Goal: Navigation & Orientation: Understand site structure

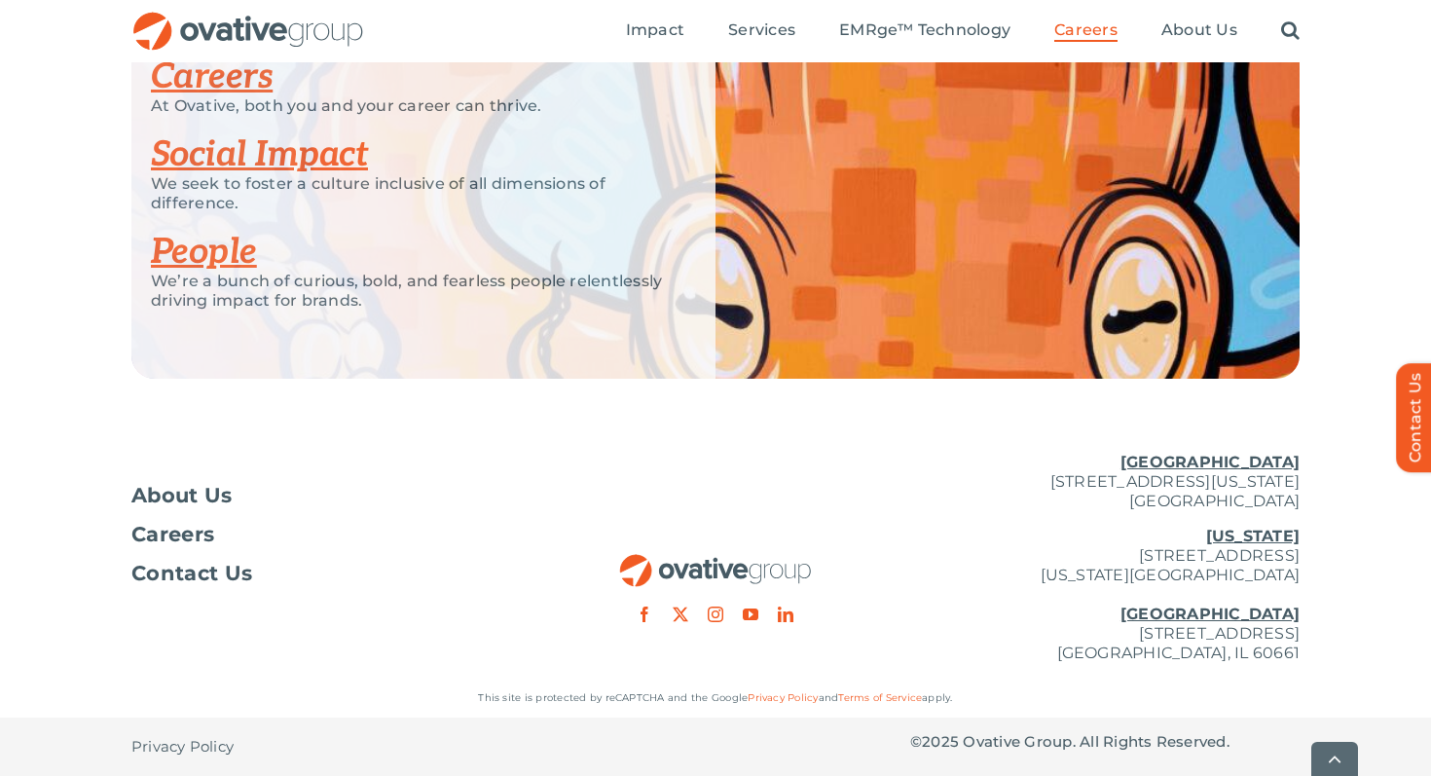
scroll to position [4955, 0]
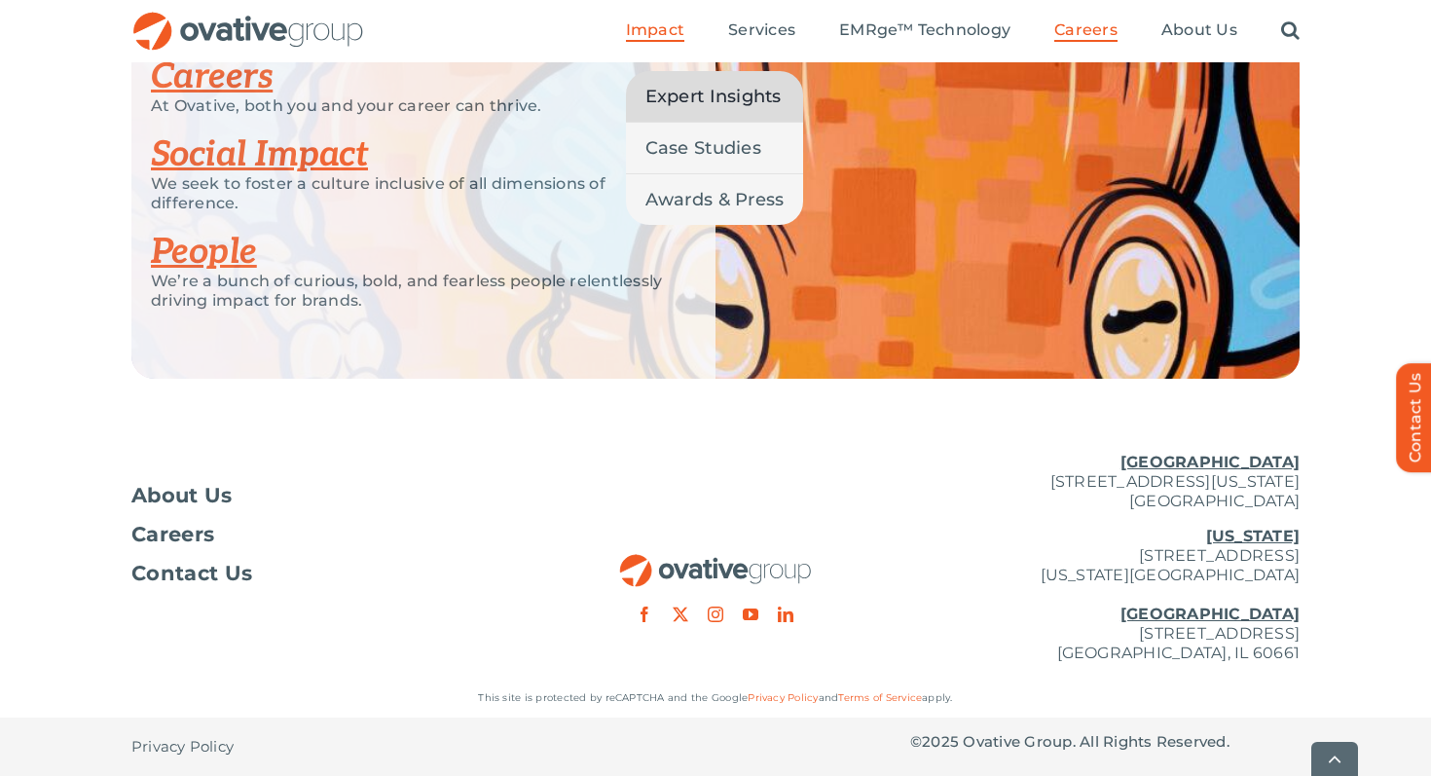
click at [674, 71] on link "Expert Insights" at bounding box center [715, 96] width 178 height 51
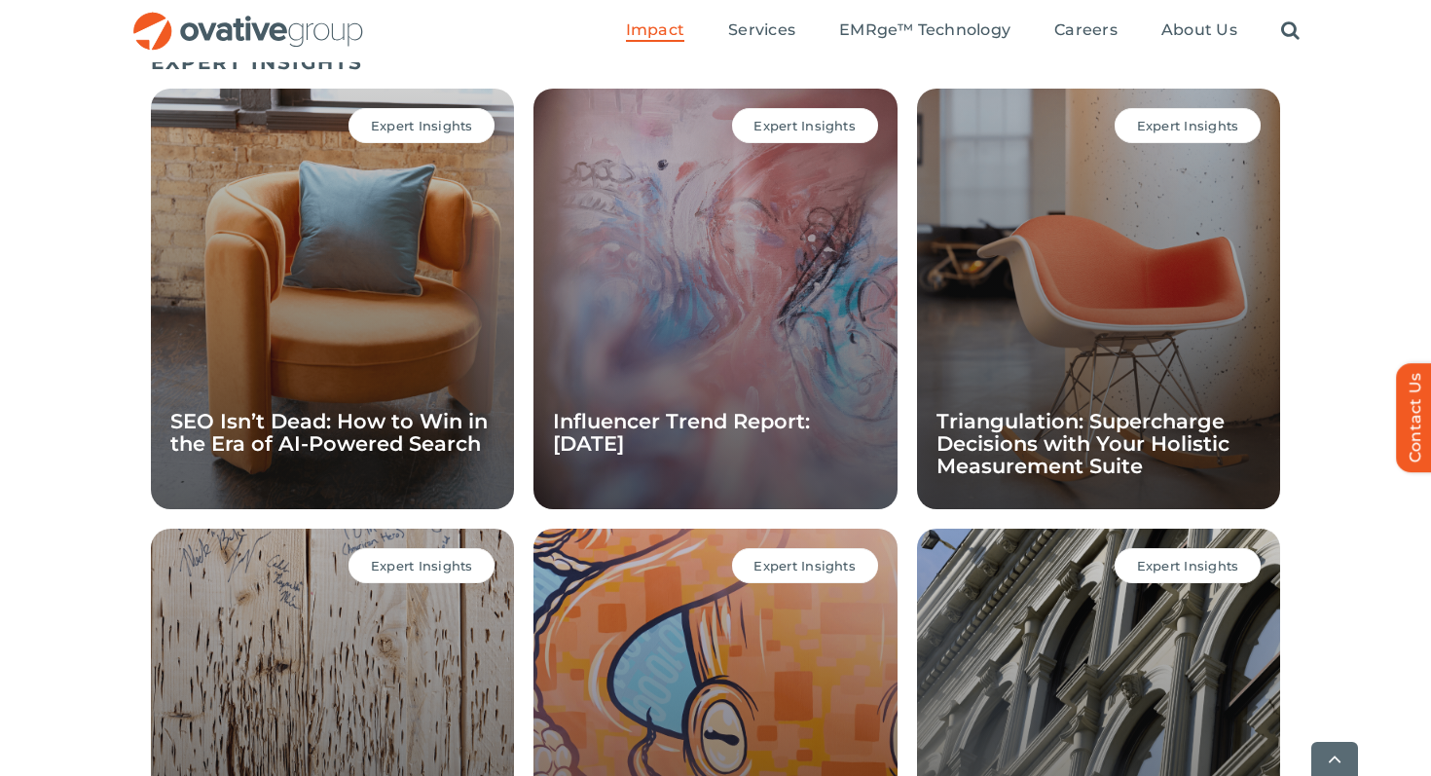
scroll to position [1394, 0]
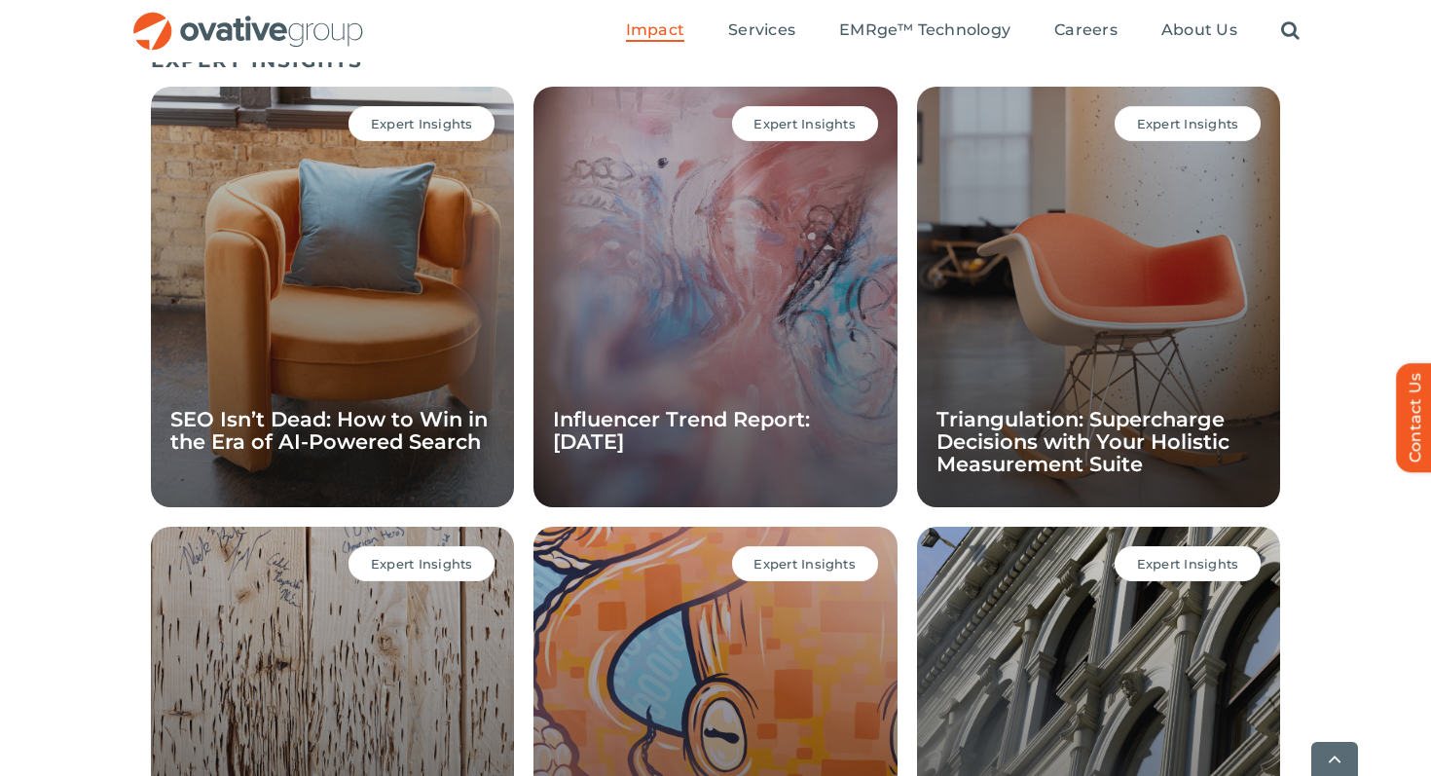
click at [587, 344] on div "Expert Insights Influencer Trend Report: September 2025" at bounding box center [715, 297] width 363 height 421
click at [628, 427] on link "Influencer Trend Report: September 2025" at bounding box center [681, 430] width 257 height 47
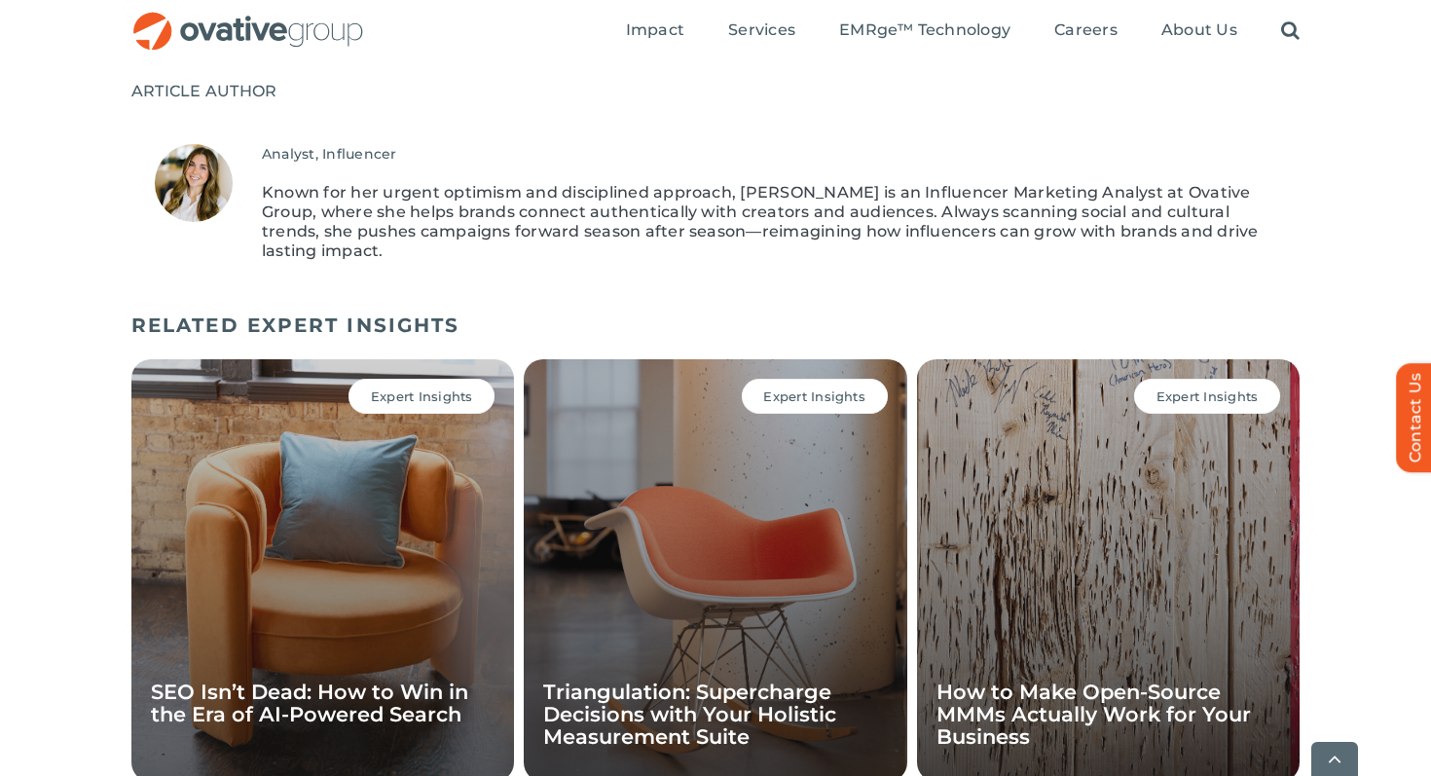
scroll to position [1616, 0]
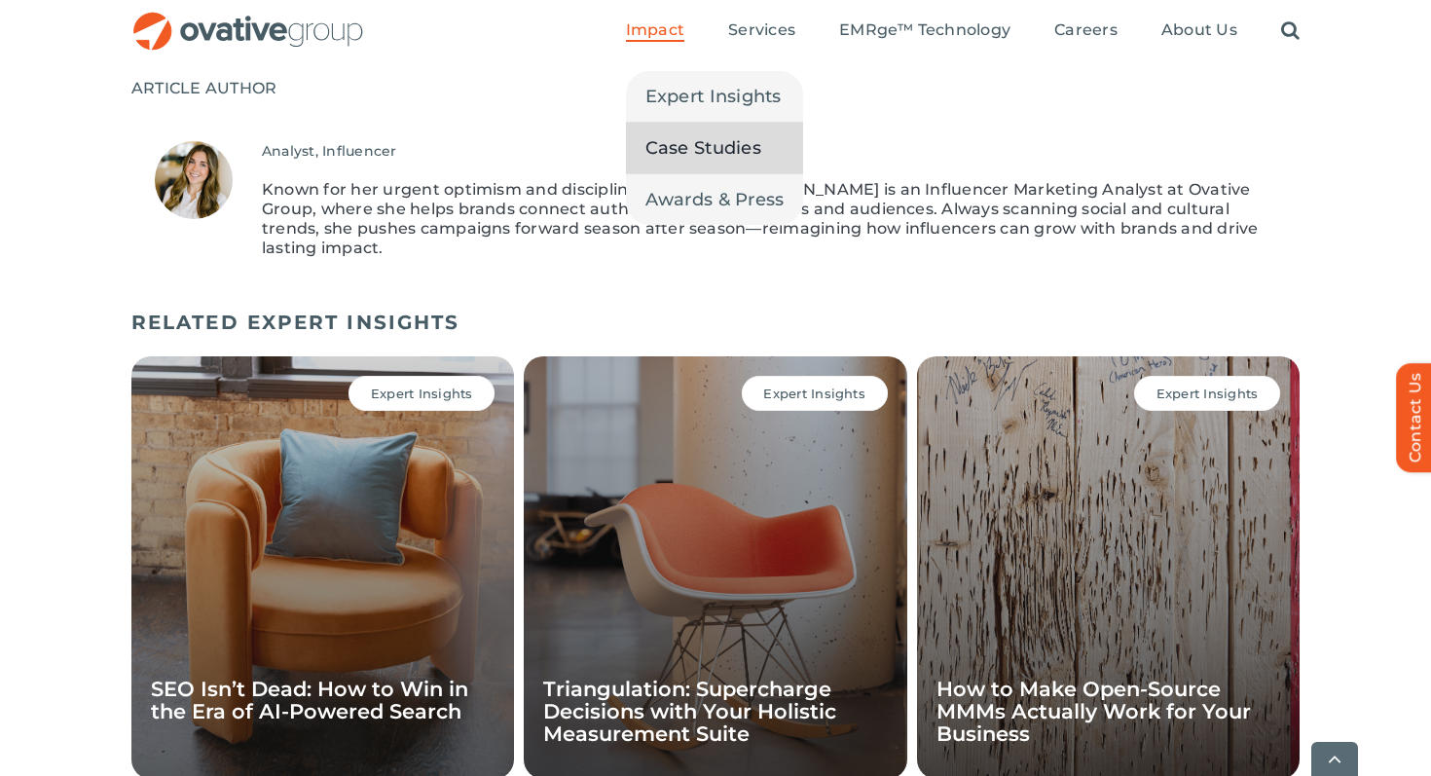
click at [704, 142] on span "Case Studies" at bounding box center [704, 147] width 116 height 27
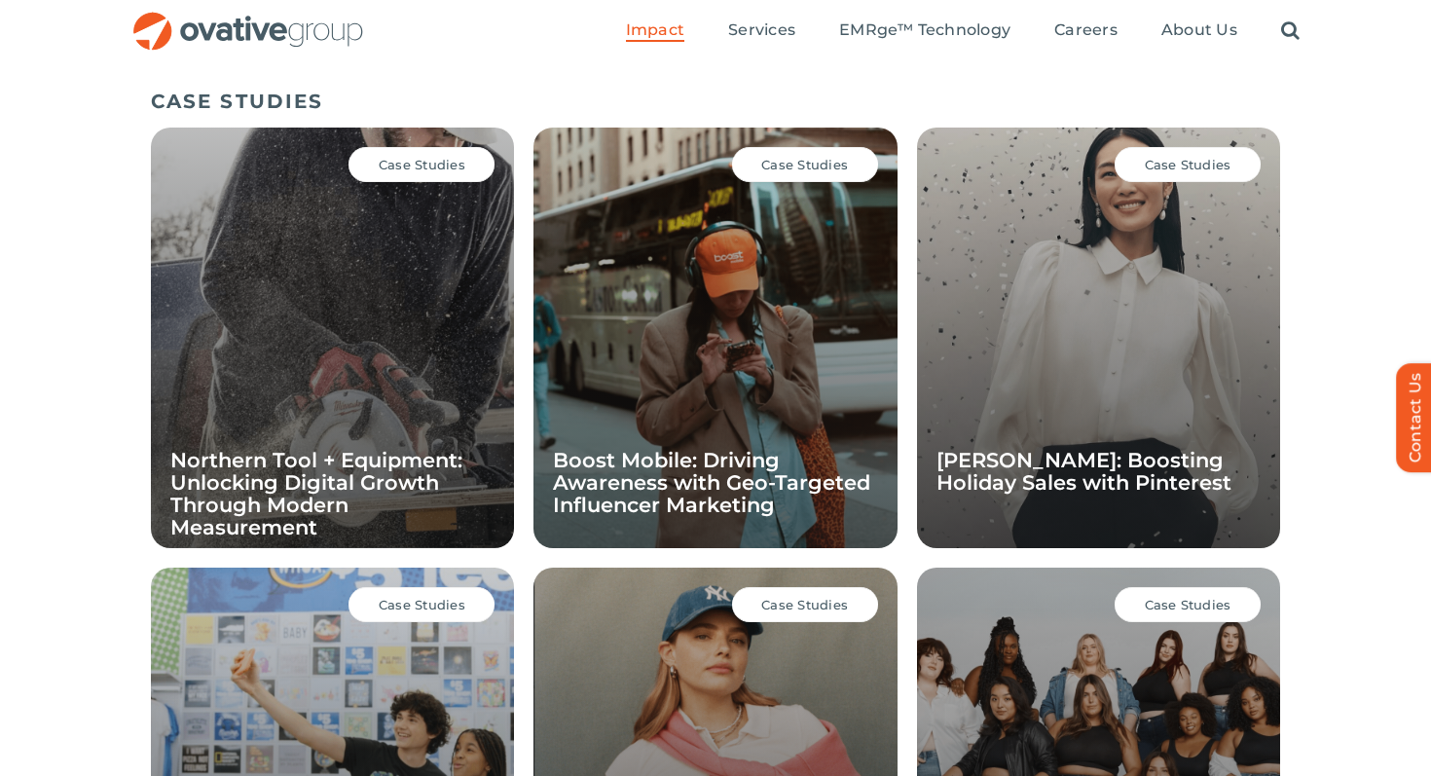
scroll to position [1348, 0]
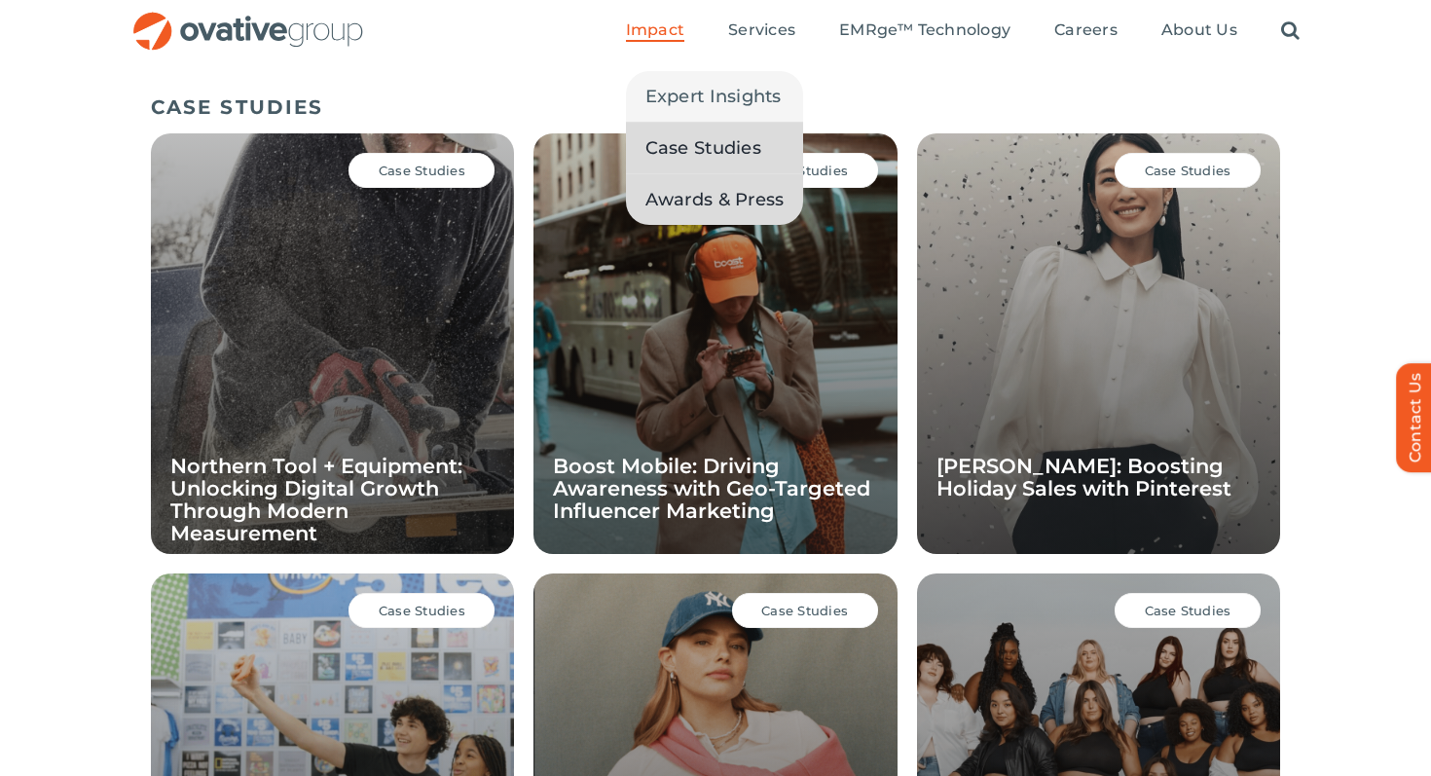
click at [678, 204] on span "Awards & Press" at bounding box center [715, 199] width 139 height 27
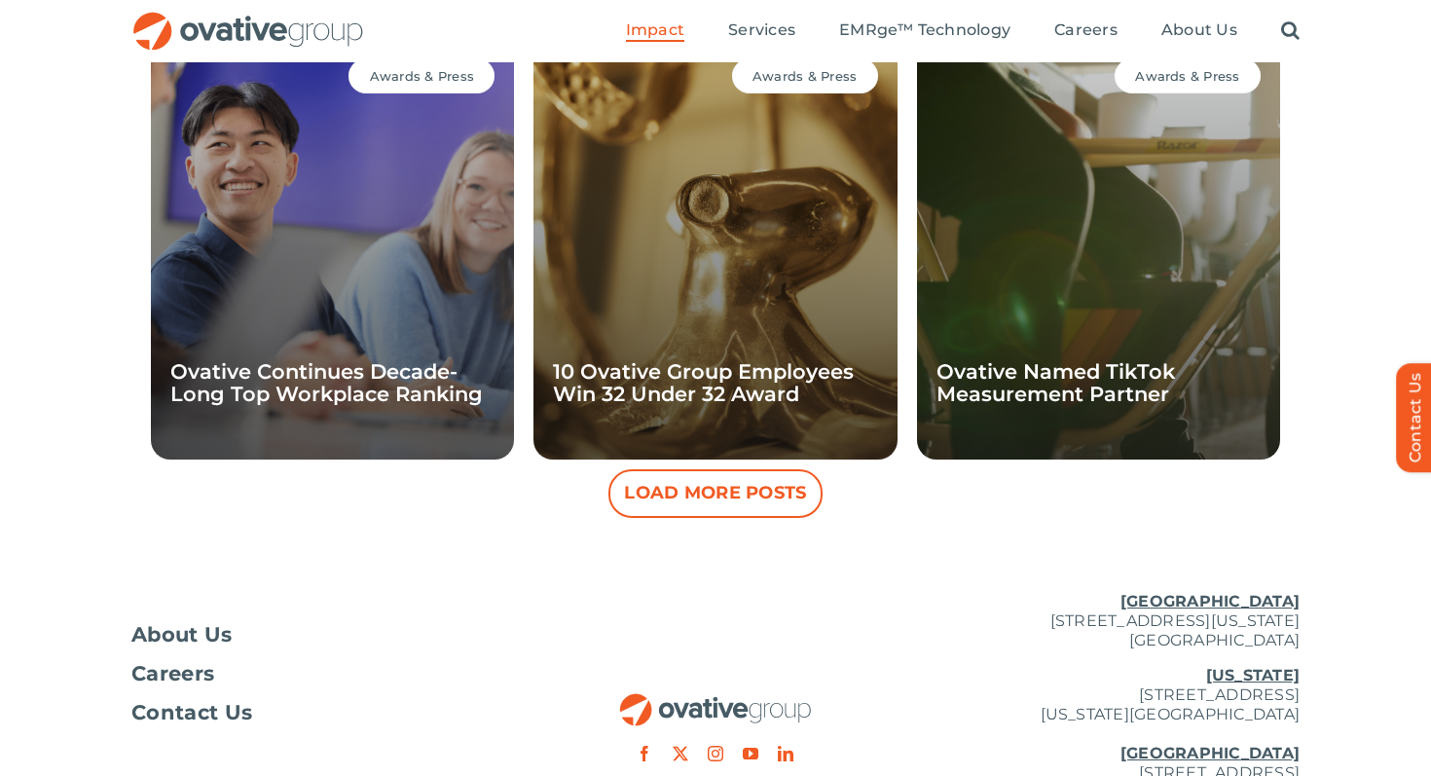
scroll to position [1769, 0]
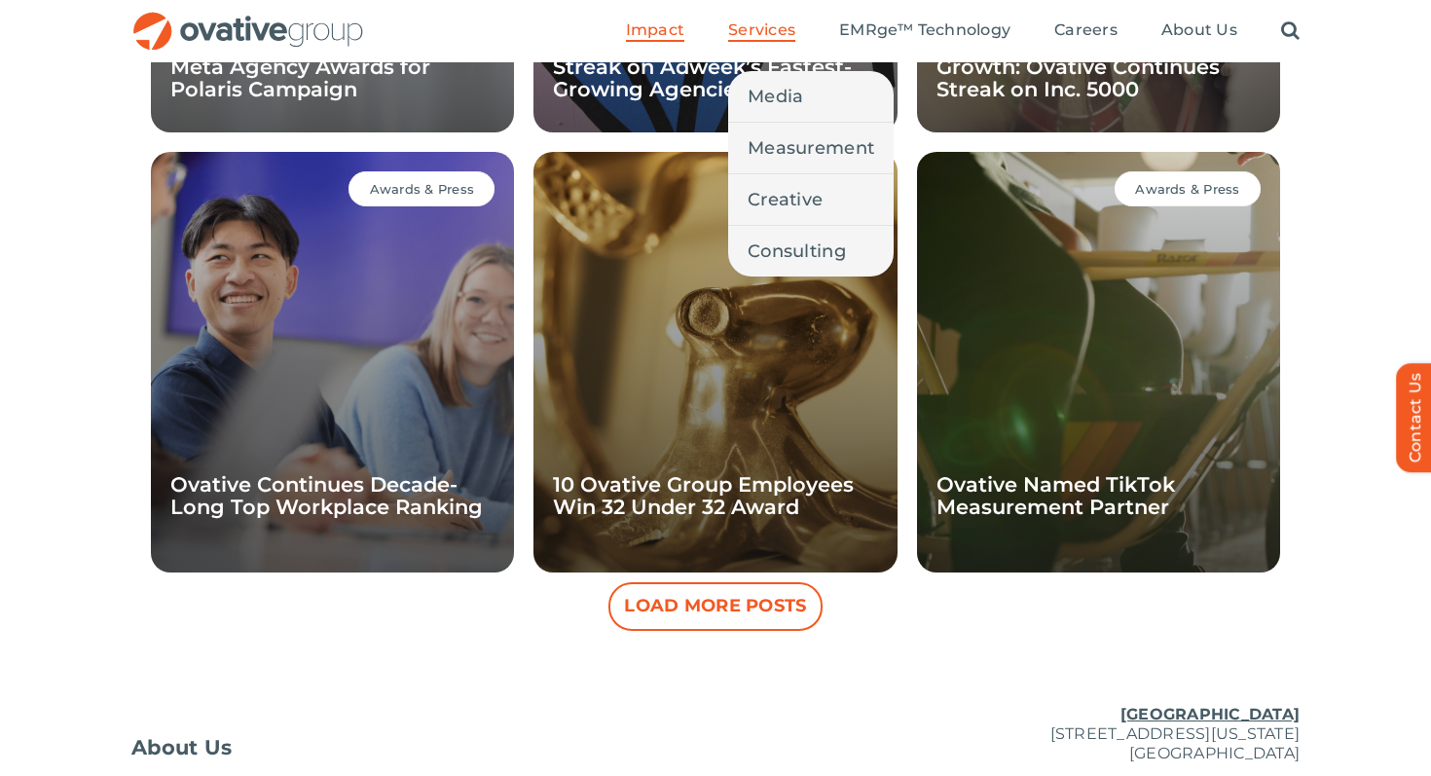
click at [732, 33] on span "Services" at bounding box center [761, 29] width 67 height 19
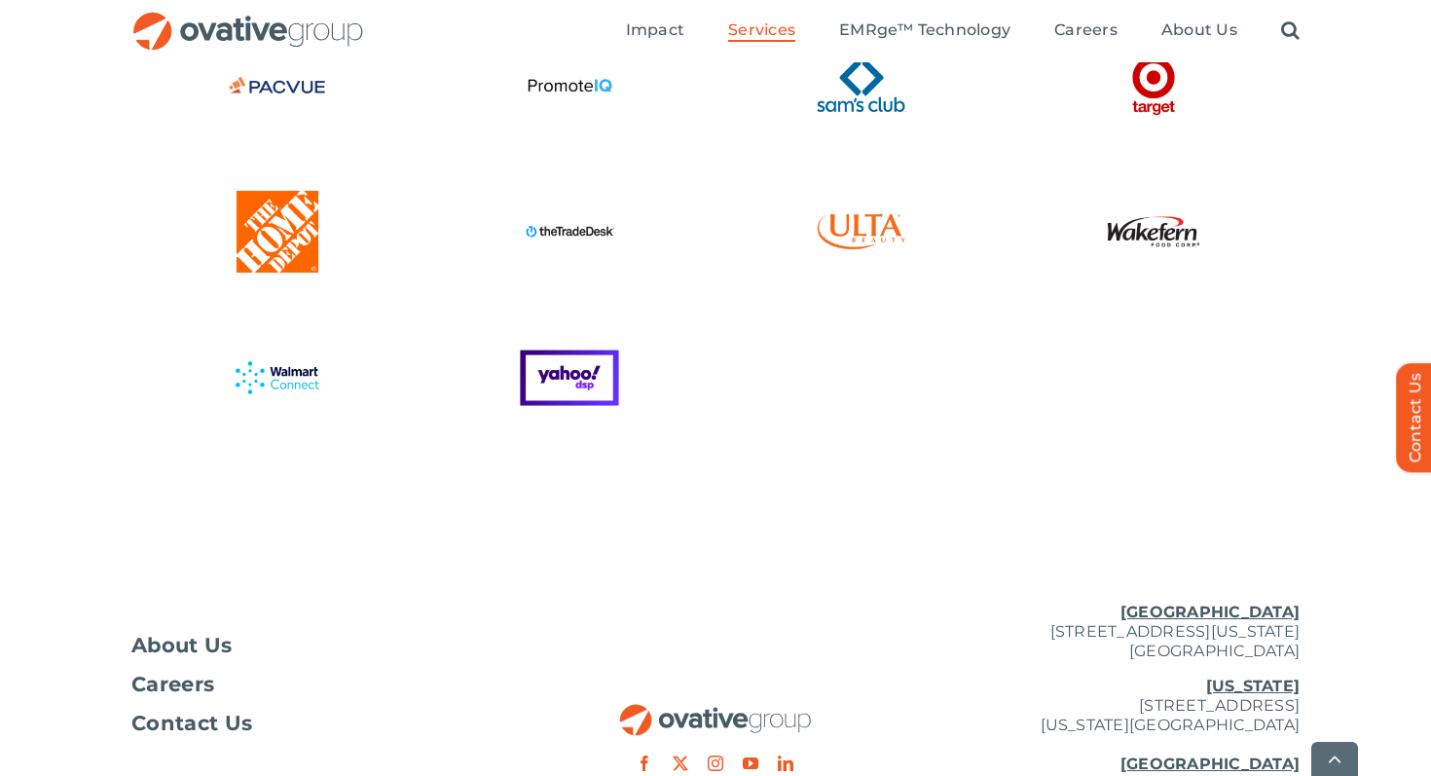
scroll to position [5401, 0]
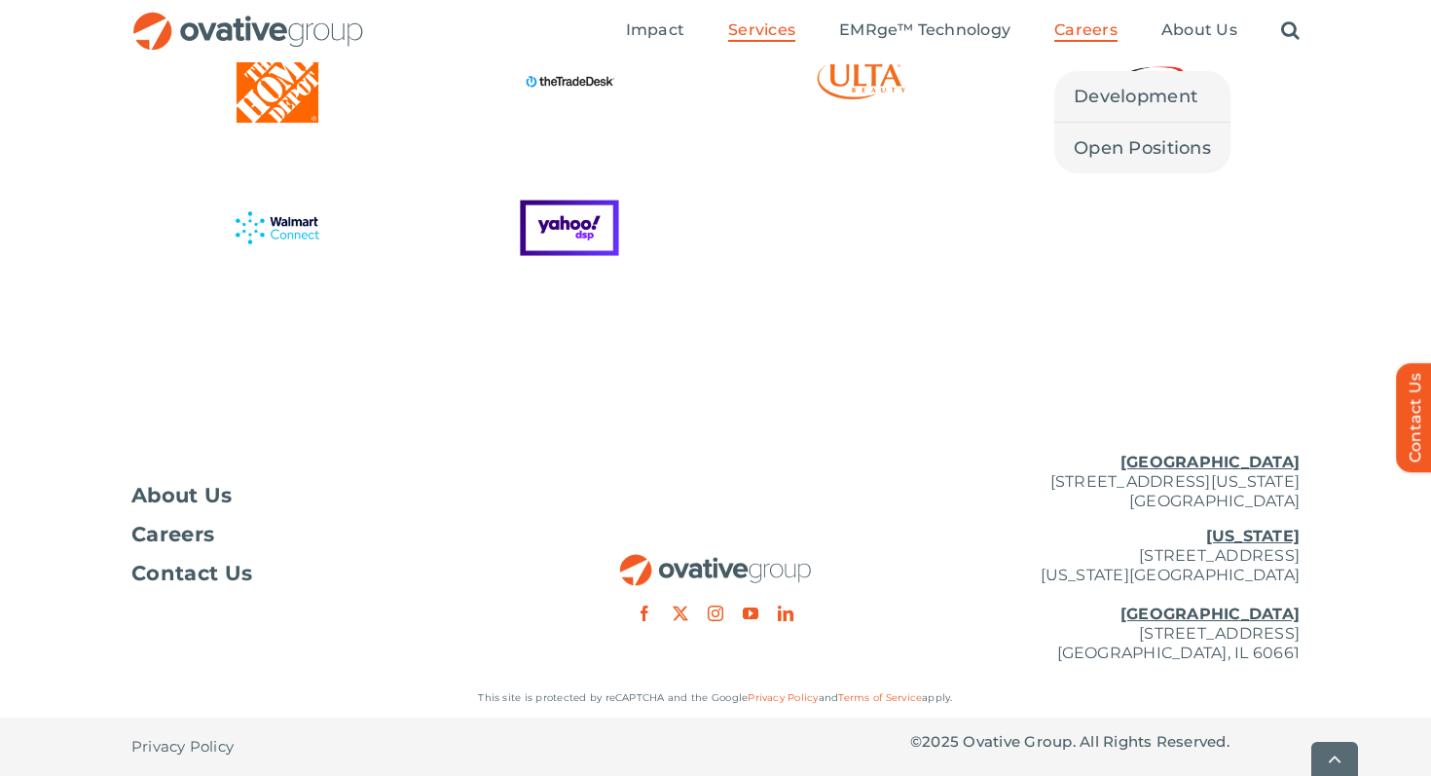
click at [1062, 32] on span "Careers" at bounding box center [1086, 29] width 63 height 19
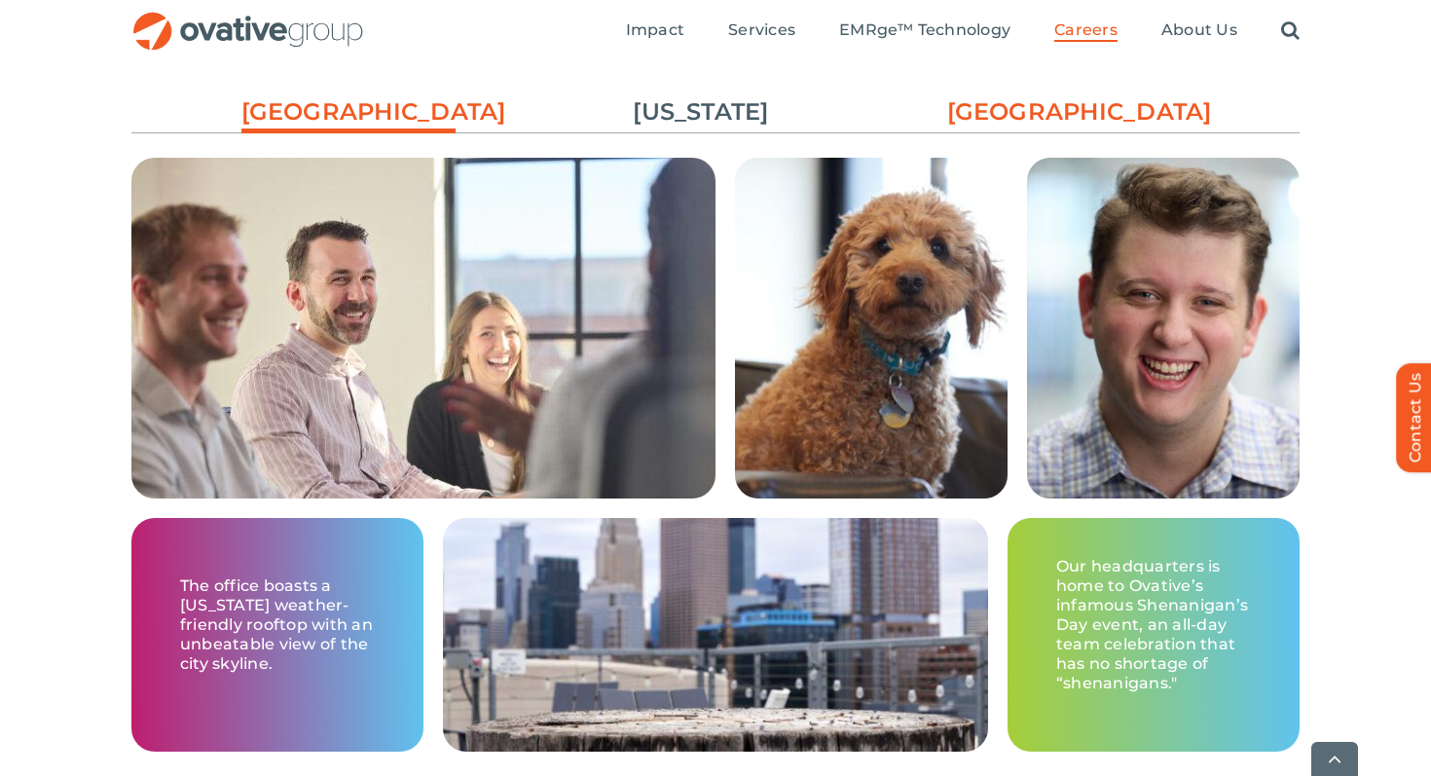
scroll to position [3021, 0]
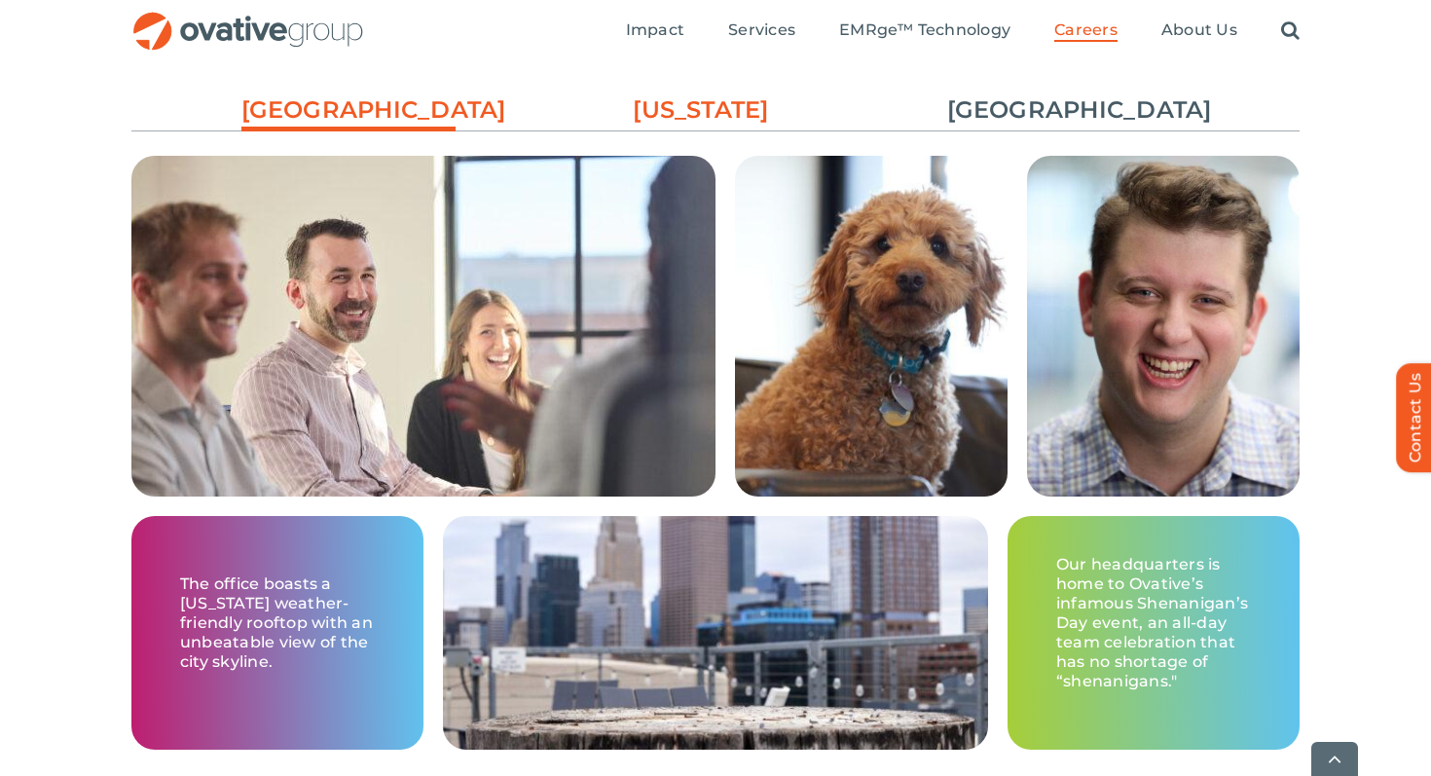
click at [660, 105] on link "[US_STATE]" at bounding box center [701, 109] width 214 height 33
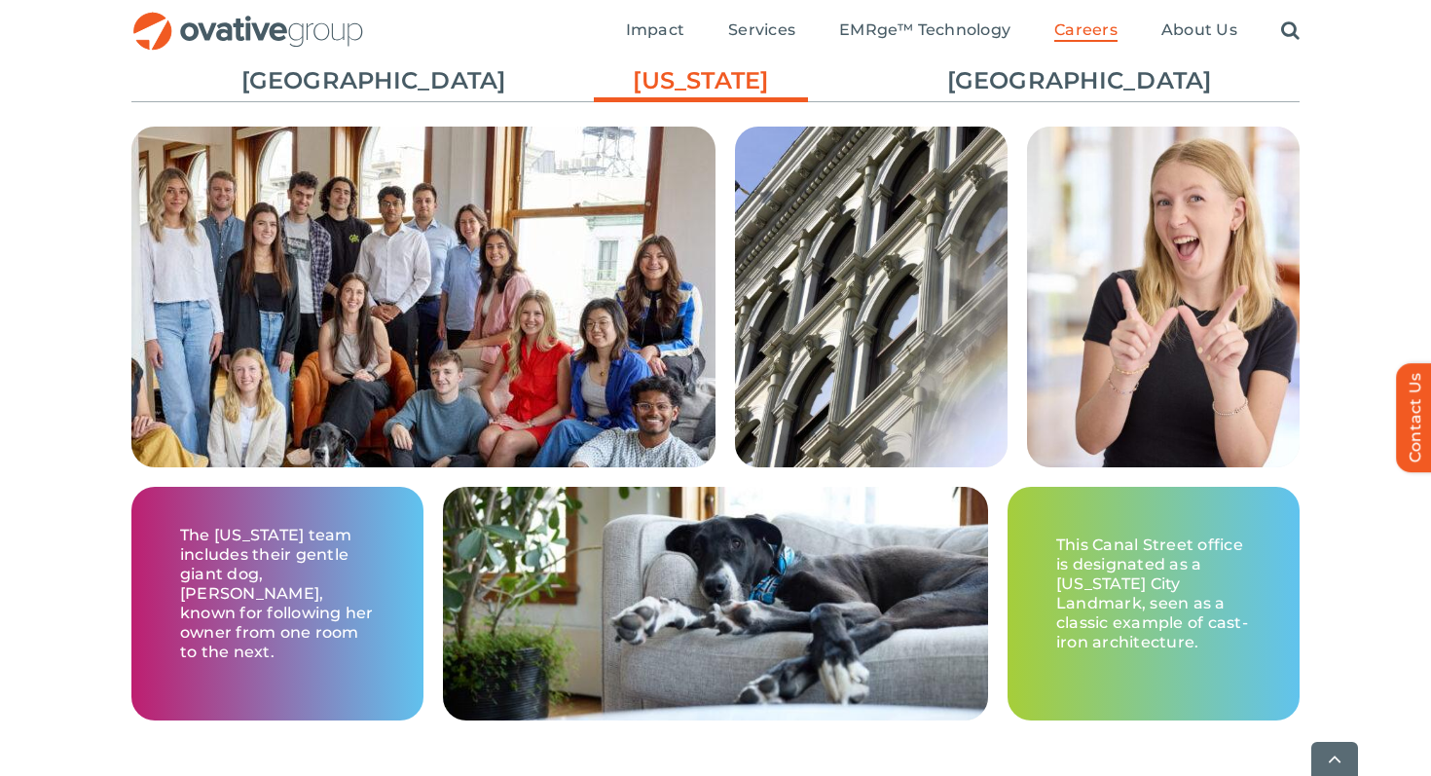
scroll to position [3051, 0]
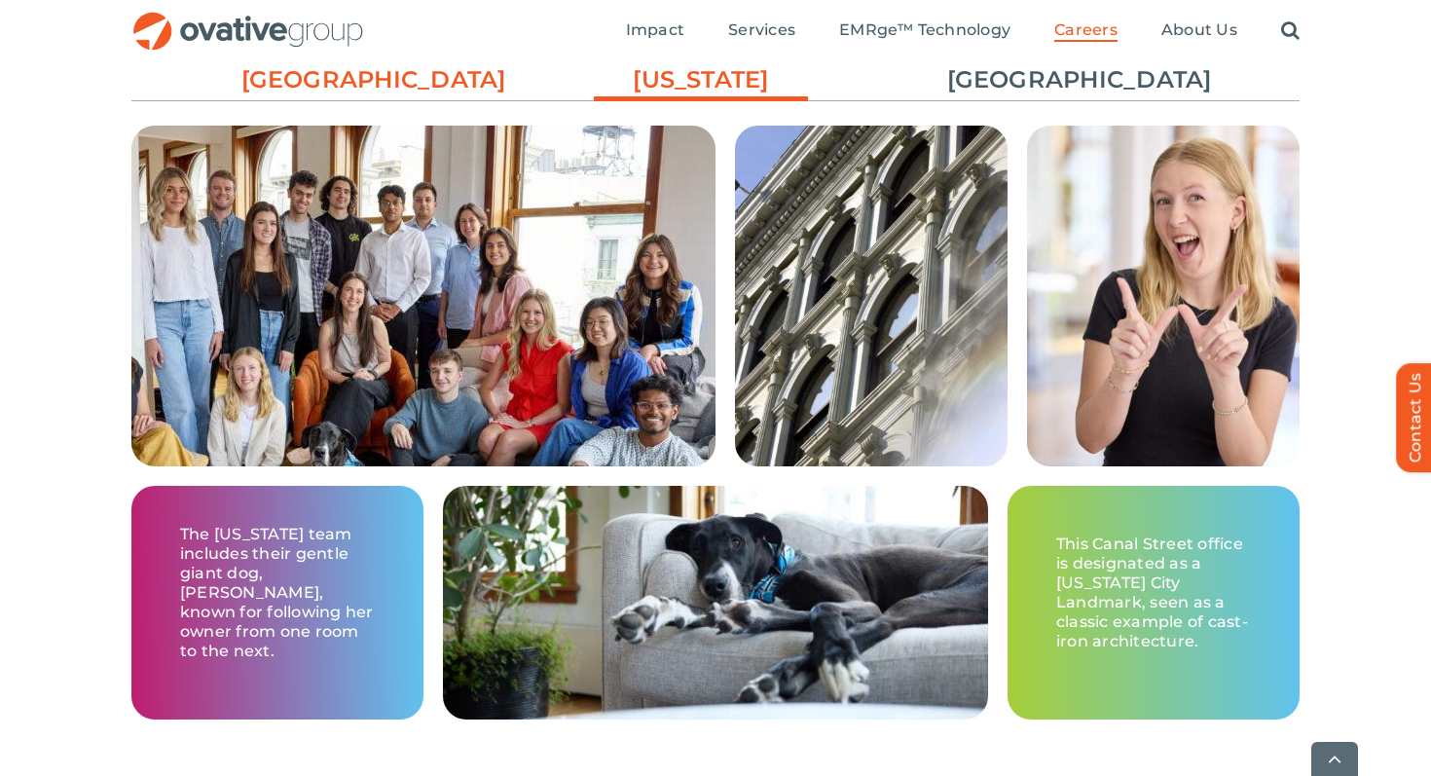
click at [382, 75] on link "[GEOGRAPHIC_DATA]" at bounding box center [349, 79] width 214 height 33
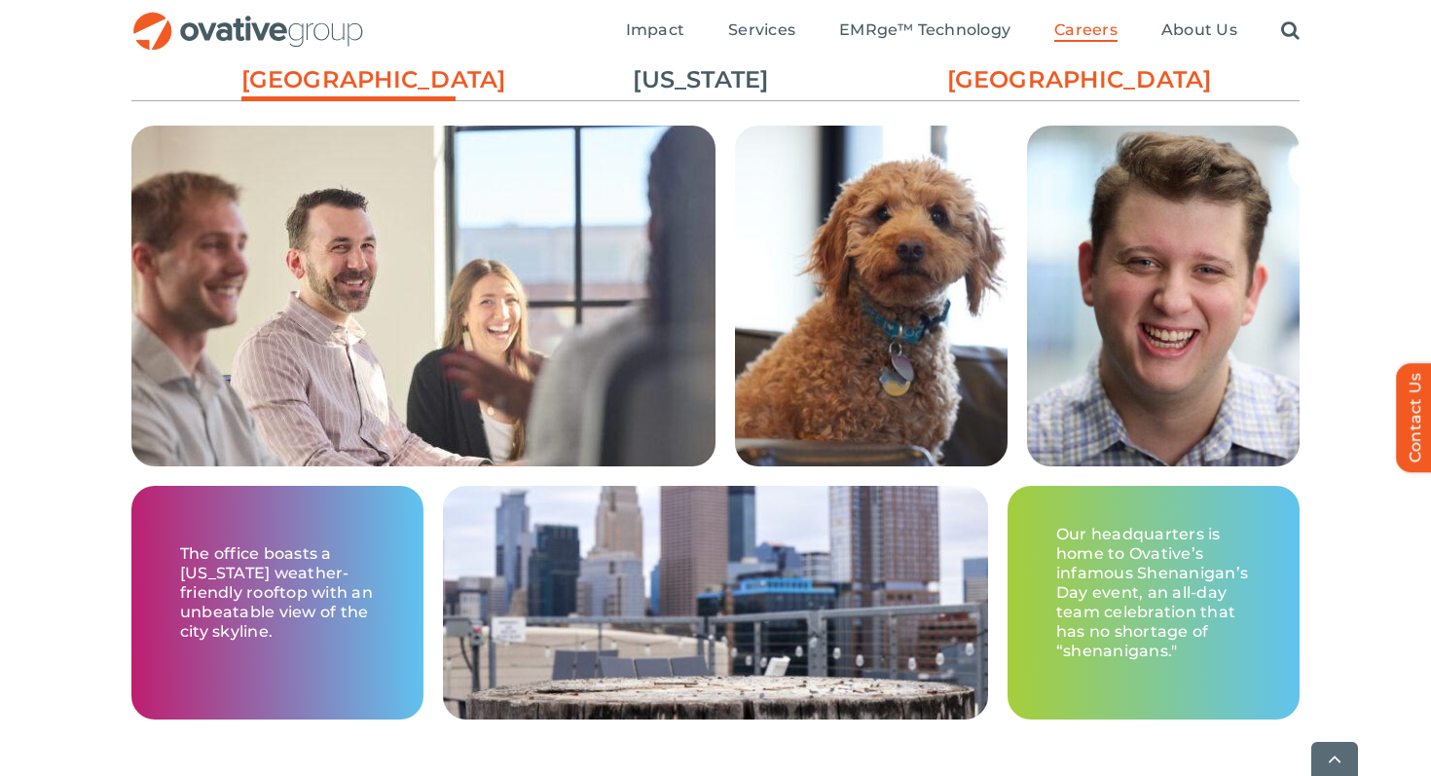
click at [1018, 73] on link "[GEOGRAPHIC_DATA]" at bounding box center [1055, 79] width 214 height 33
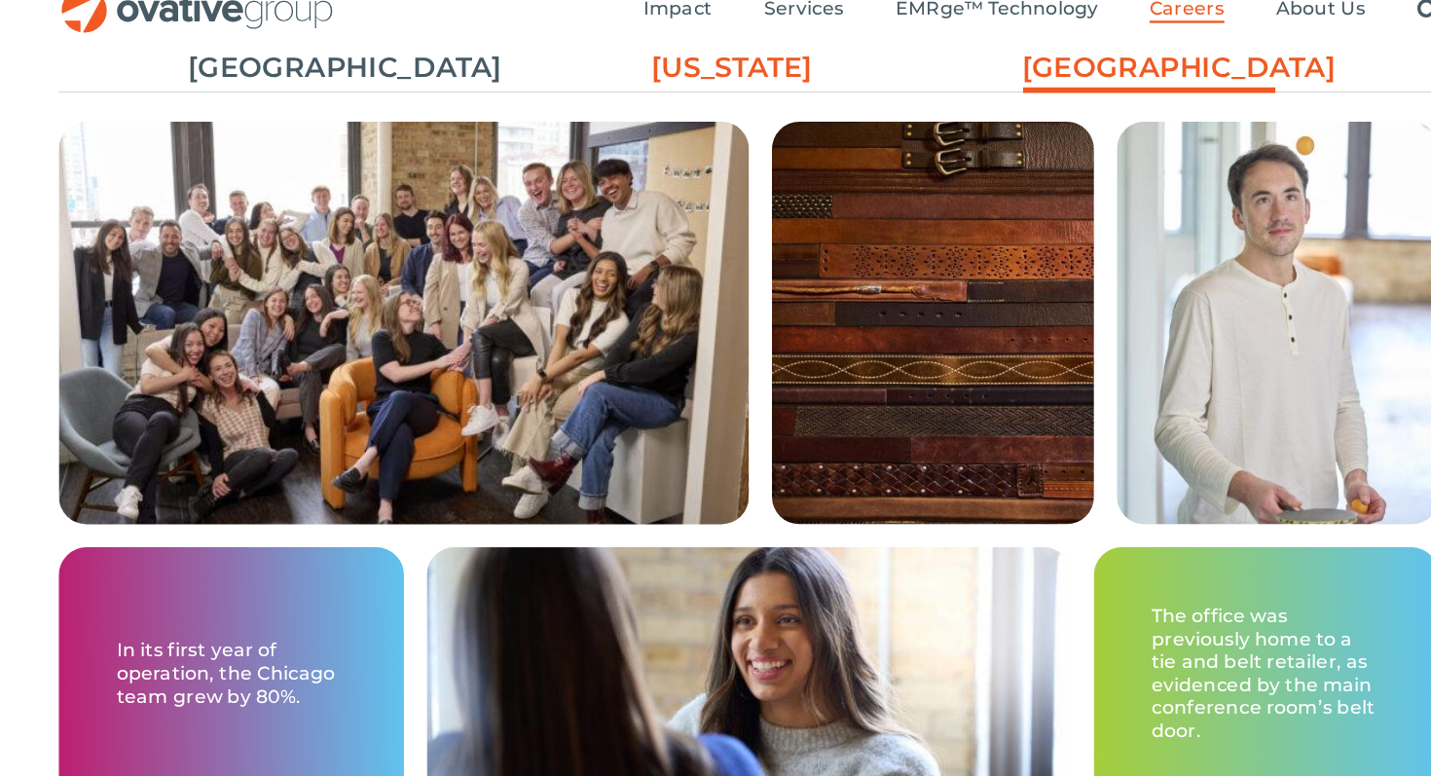
click at [677, 89] on link "[US_STATE]" at bounding box center [701, 79] width 214 height 33
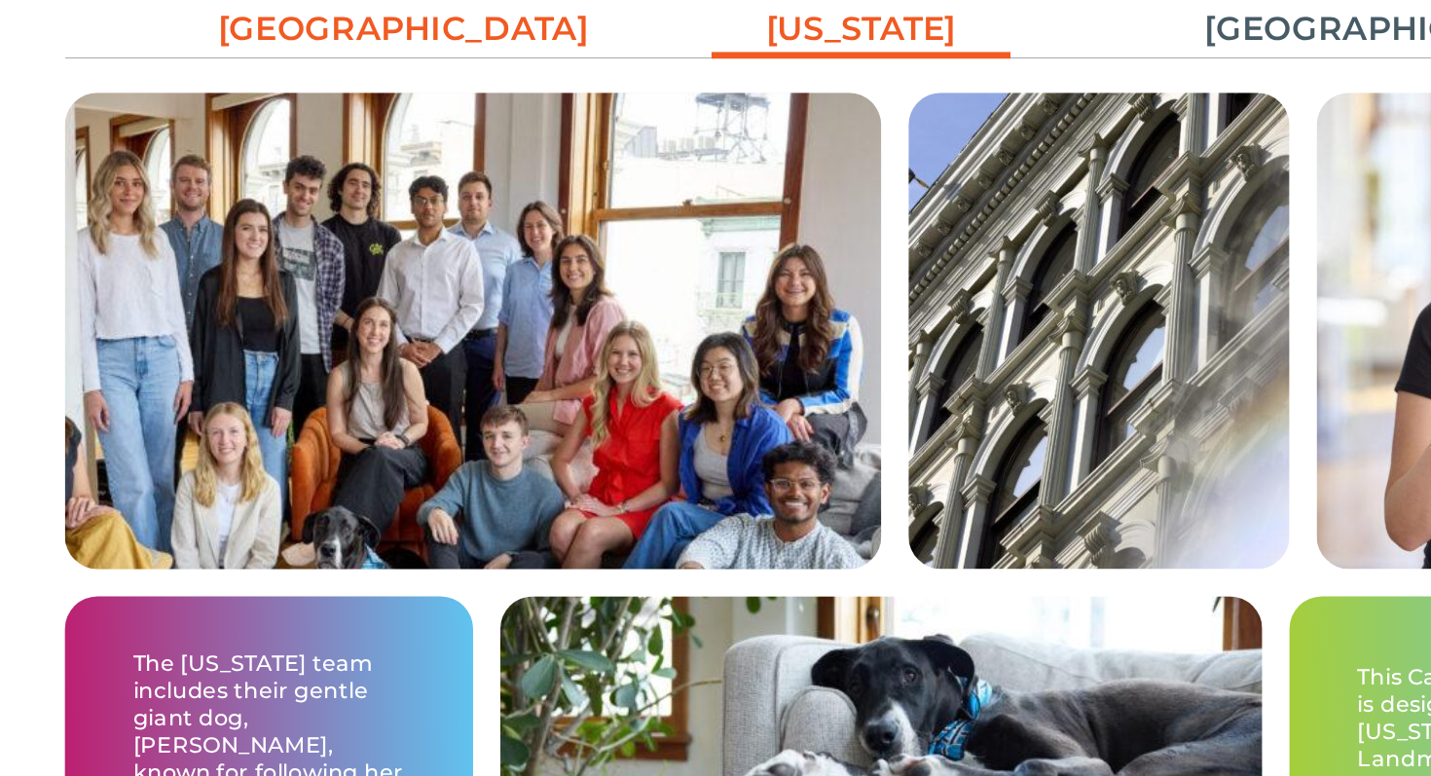
click at [351, 74] on link "[GEOGRAPHIC_DATA]" at bounding box center [349, 79] width 214 height 33
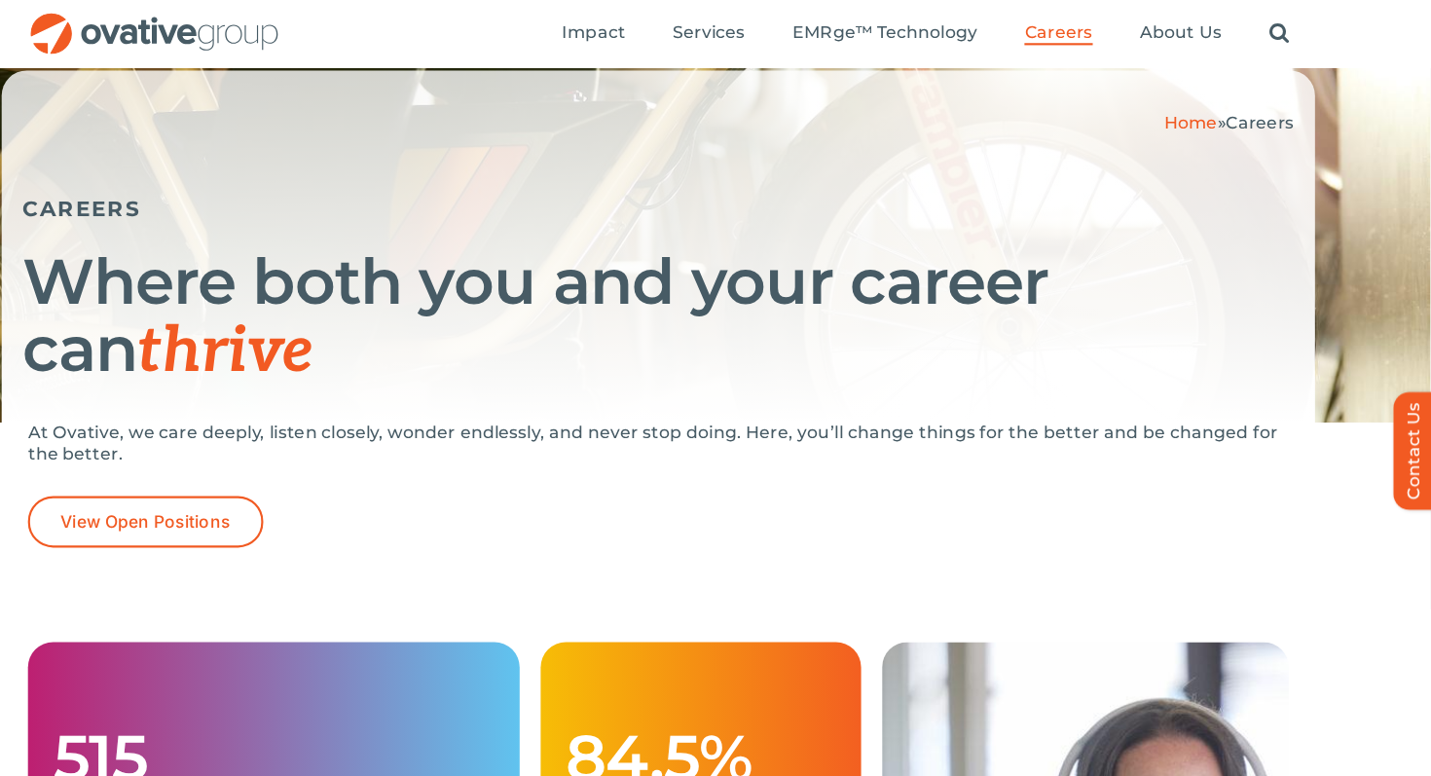
scroll to position [0, 0]
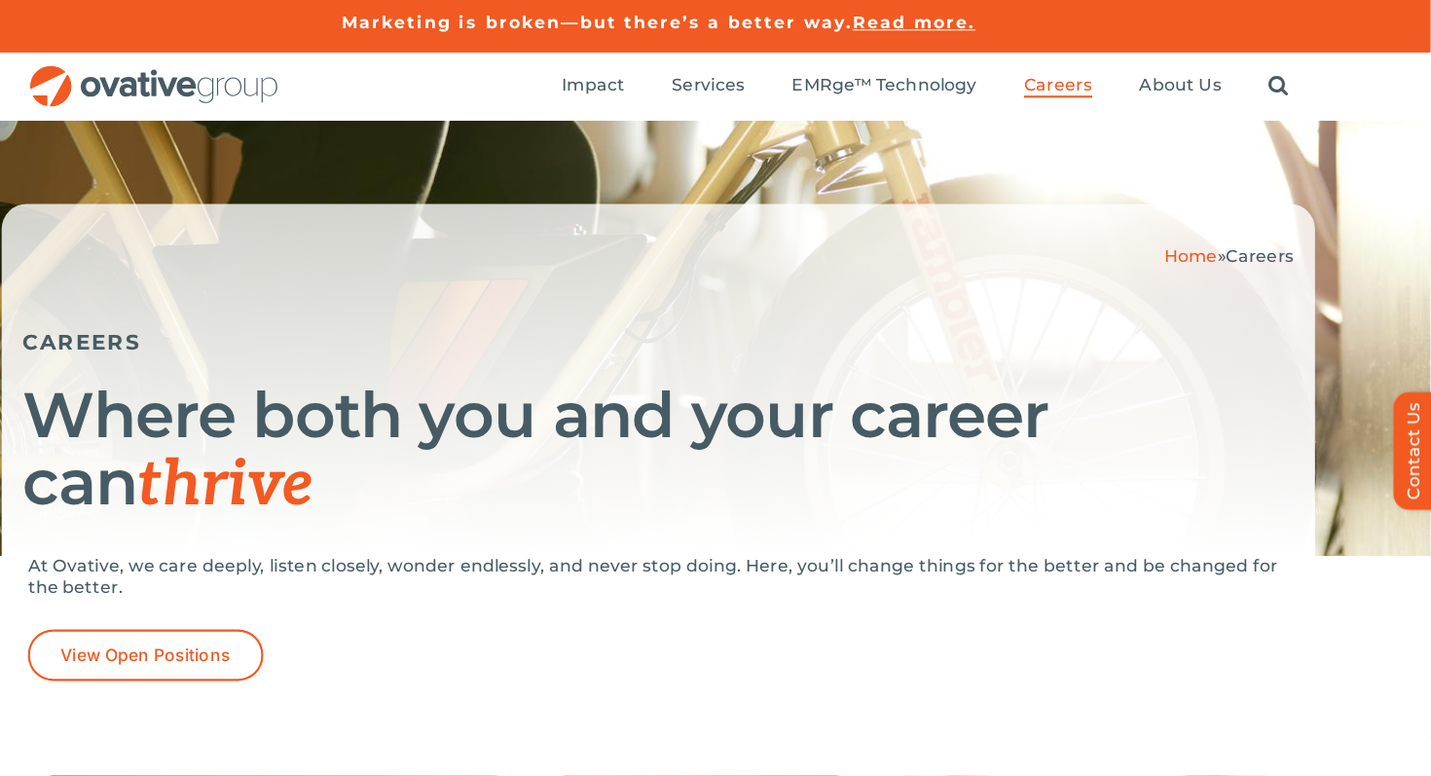
click at [1186, 66] on ul "Impact Expert Insights Case Studies Awards & Press Services Media Measurement C…" at bounding box center [963, 80] width 674 height 62
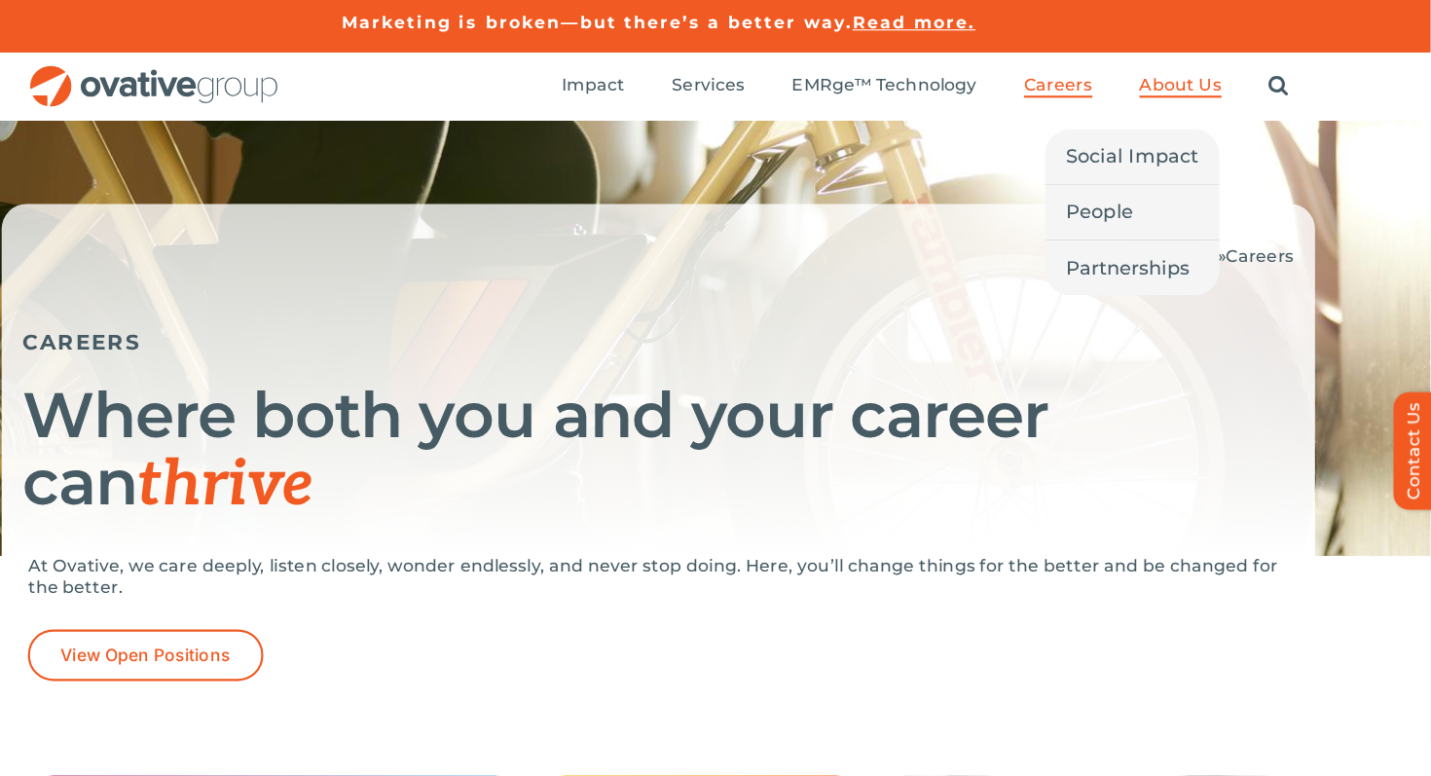
click at [1183, 75] on span "About Us" at bounding box center [1200, 78] width 76 height 19
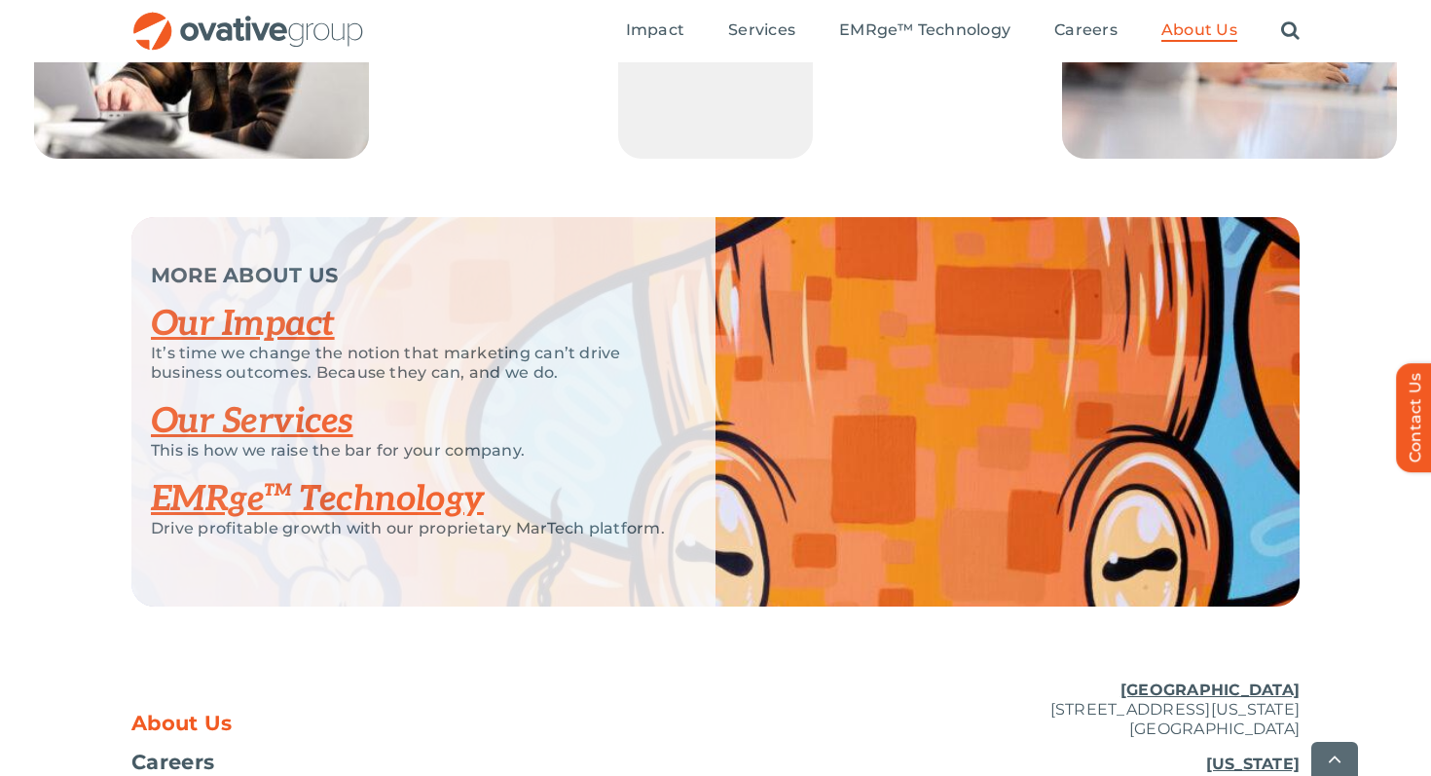
scroll to position [4216, 0]
